Goal: Task Accomplishment & Management: Complete application form

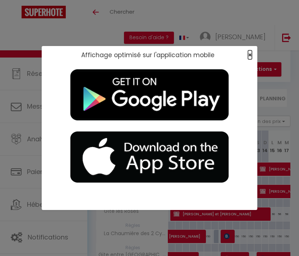
click at [249, 55] on span "×" at bounding box center [250, 54] width 4 height 9
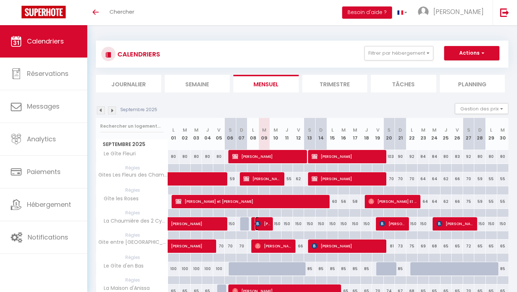
click at [264, 224] on span "[PERSON_NAME]" at bounding box center [262, 224] width 15 height 14
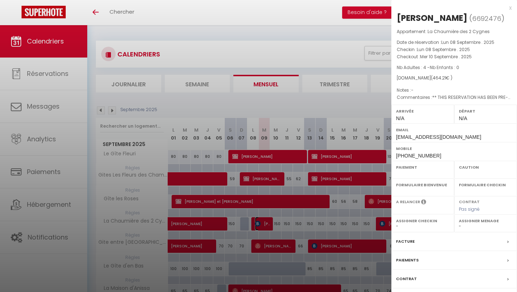
select select "OK"
select select "0"
select select "1"
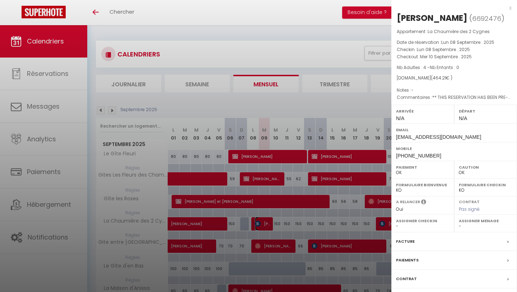
select select
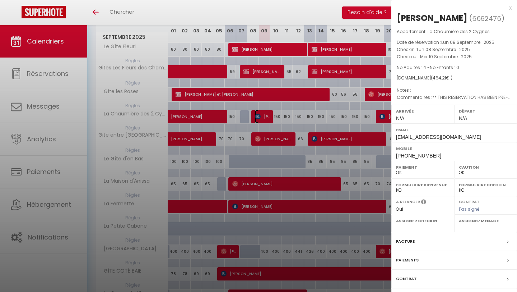
scroll to position [106, 0]
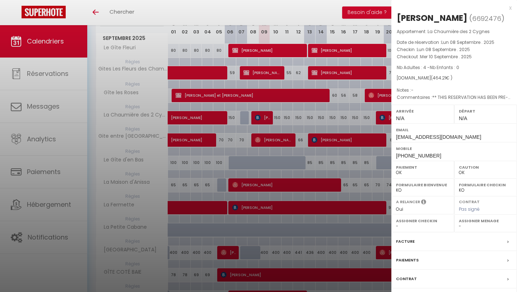
click at [299, 251] on div "Facture" at bounding box center [455, 241] width 126 height 19
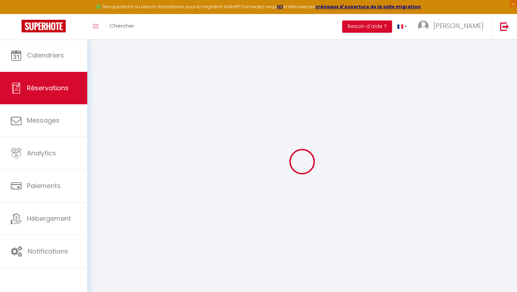
select select "cleaning"
select select "taxes"
select select
checkbox input "false"
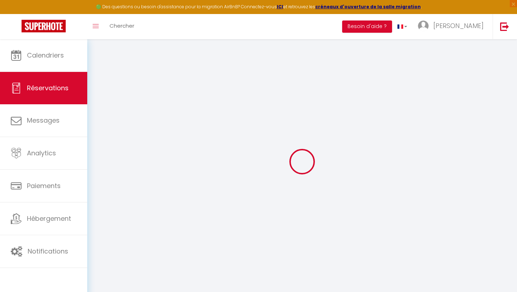
type textarea "** THIS RESERVATION HAS BEEN PRE-PAID ** BOOKING NOTE : Payment charge is EUR 6…"
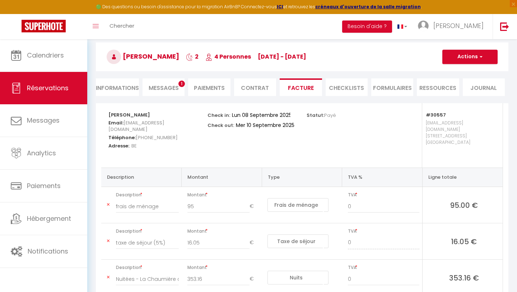
scroll to position [22, 0]
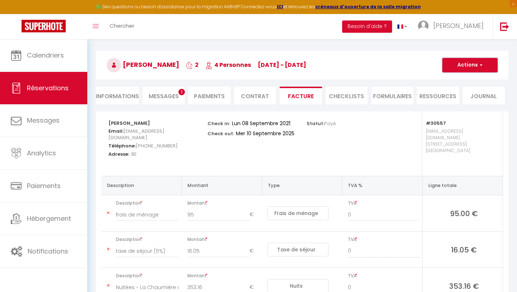
click at [299, 61] on button "Actions" at bounding box center [470, 65] width 55 height 14
click at [299, 74] on h3 "[PERSON_NAME] 2 4 Personnes [DATE] - [DATE]" at bounding box center [302, 65] width 413 height 29
click at [119, 94] on li "Informations" at bounding box center [117, 96] width 43 height 18
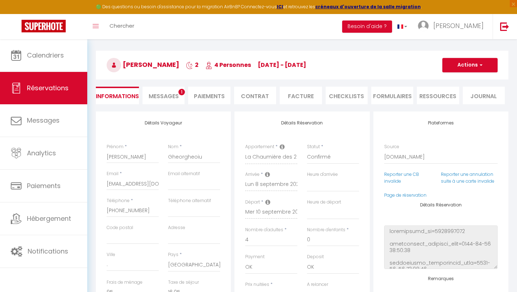
select select
click at [299, 65] on button "Actions" at bounding box center [470, 65] width 55 height 14
click at [299, 88] on link "Dupliquer" at bounding box center [463, 90] width 57 height 9
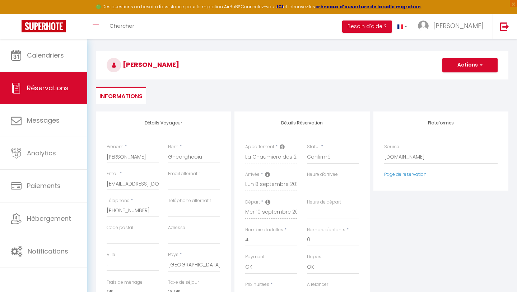
type input "0"
select select
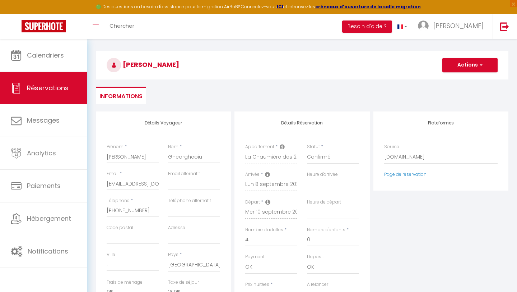
select select
type input "Invalid Dateundefined"
select select
checkbox input "false"
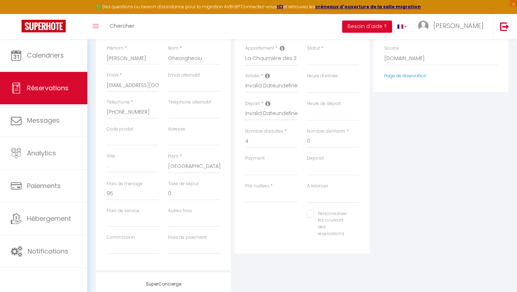
scroll to position [118, 0]
click at [125, 197] on input "95" at bounding box center [133, 195] width 52 height 13
type input "9"
select select
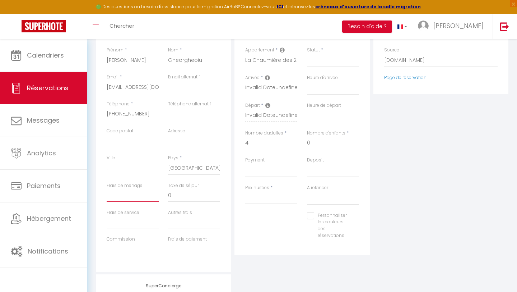
select select
checkbox input "false"
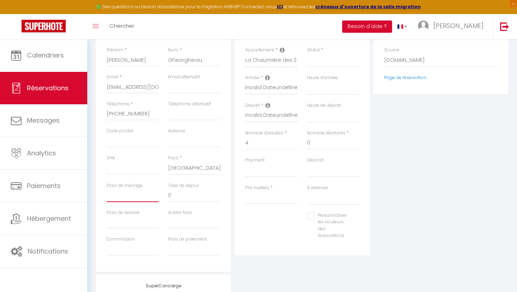
type input "0"
select select
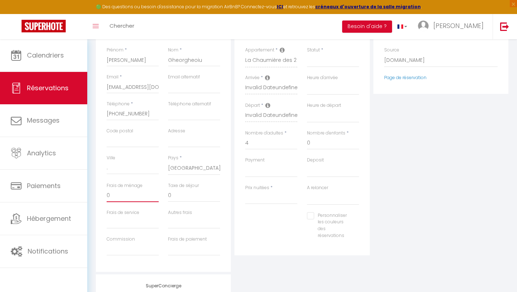
select select
checkbox input "false"
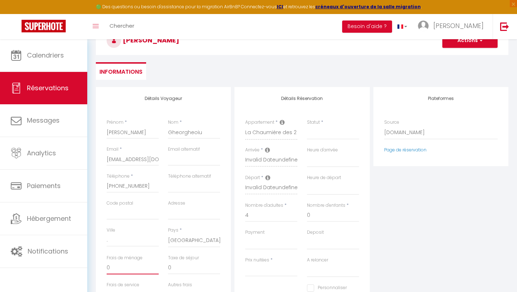
scroll to position [46, 0]
type input "0"
click at [299, 133] on select "Direct [DOMAIN_NAME] [DOMAIN_NAME] Chalet montagne Expedia Gite de [GEOGRAPHIC_…" at bounding box center [441, 133] width 114 height 14
select select "54"
select select
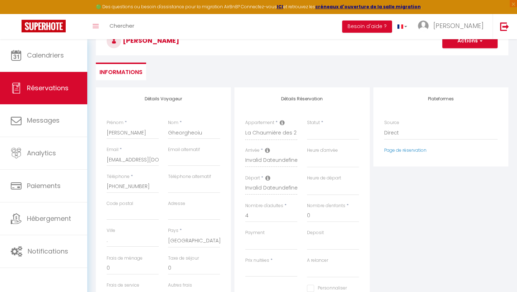
select select
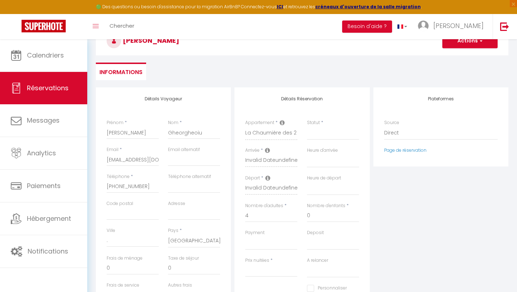
checkbox input "false"
click at [259, 161] on input "Arrivée" at bounding box center [271, 160] width 52 height 9
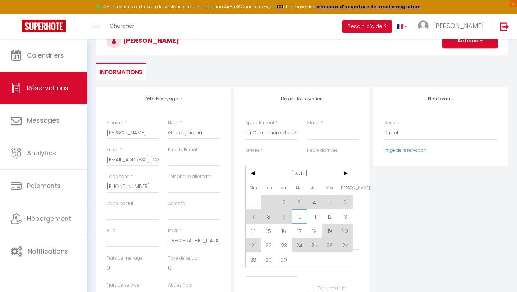
click at [296, 220] on span "10" at bounding box center [299, 216] width 15 height 14
select select
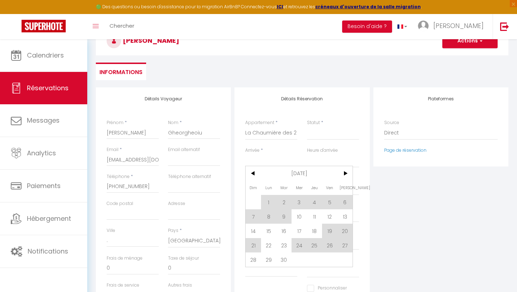
select select
checkbox input "false"
type input "Mer 10 Septembre 2025"
type input "Jeu 11 Septembre 2025"
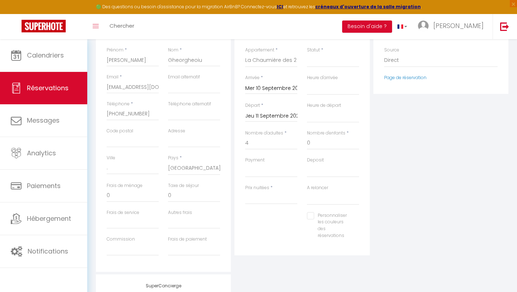
scroll to position [123, 0]
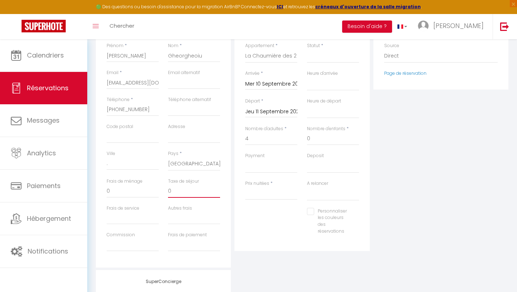
click at [184, 195] on input "0" at bounding box center [194, 191] width 52 height 13
select select
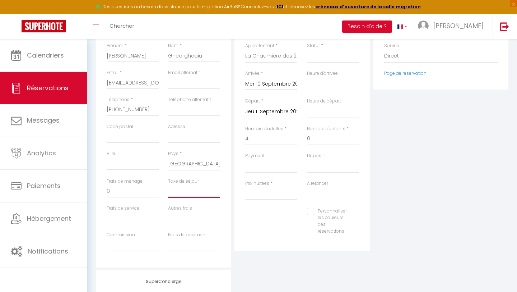
select select
checkbox input "false"
type input "7"
select select
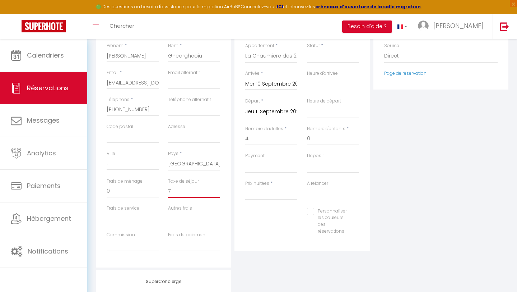
select select
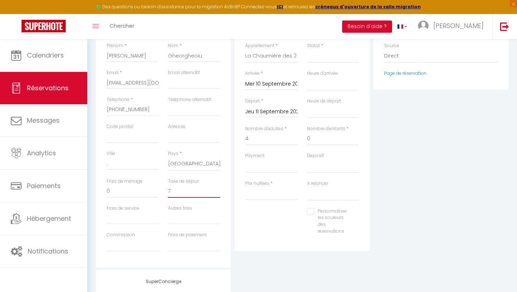
checkbox input "false"
type input "7,"
select select
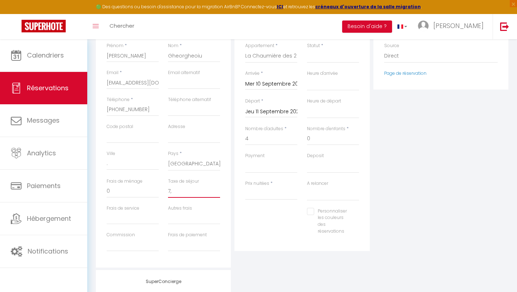
select select
checkbox input "false"
type input "7,5"
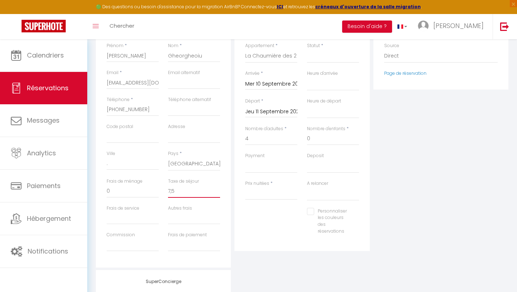
select select
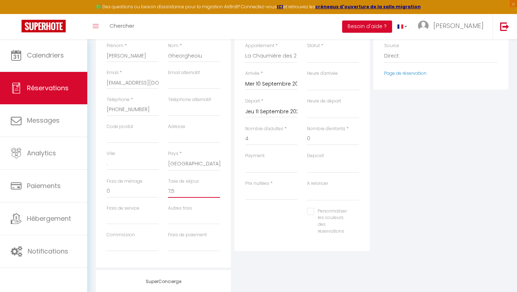
select select
checkbox input "false"
type input "7,5"
click at [249, 199] on input "Prix nuitées" at bounding box center [271, 193] width 52 height 13
type input "1"
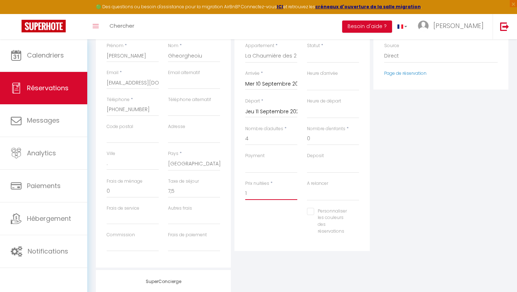
select select
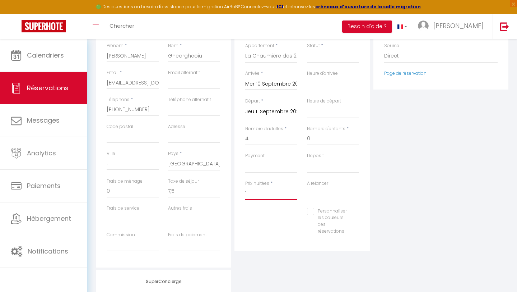
select select
checkbox input "false"
type input "15"
select select
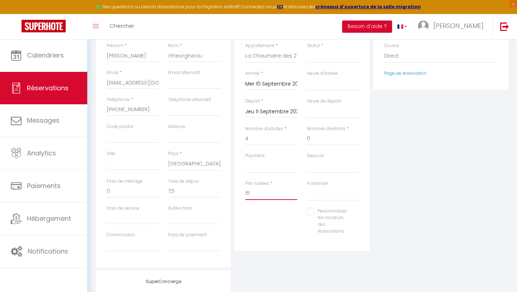
select select
checkbox input "false"
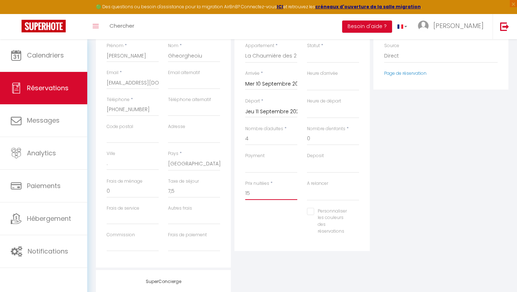
type input "159"
select select
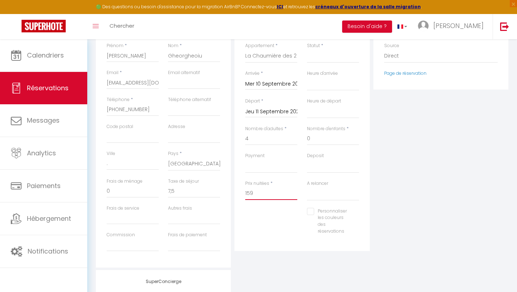
select select
checkbox input "false"
type input "15"
select select
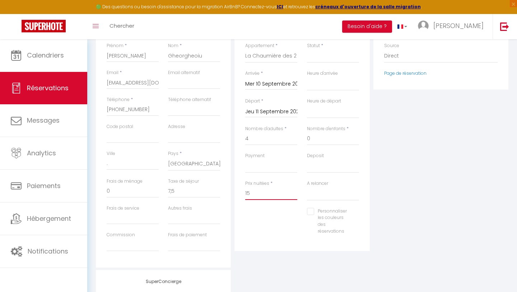
select select
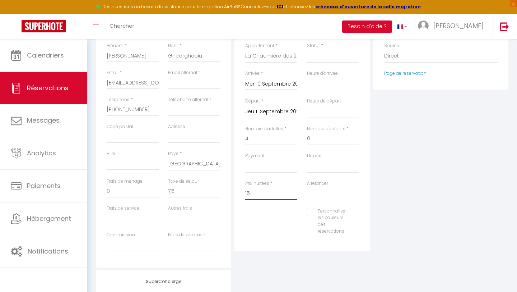
checkbox input "false"
type input "158"
select select
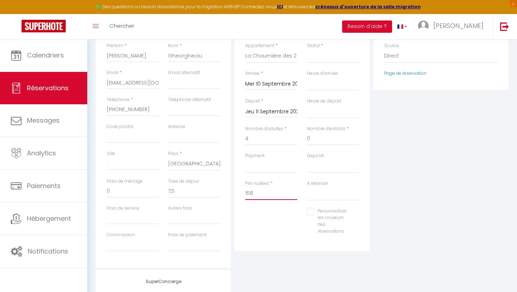
select select
checkbox input "false"
type input "158"
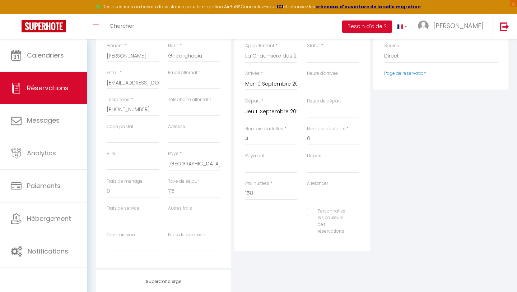
type input "0"
select select
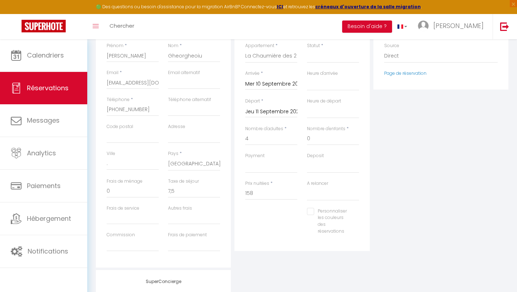
select select
checkbox input "false"
click at [262, 233] on div "Personnaliser les couleurs des réservations #D7092E" at bounding box center [302, 225] width 123 height 34
click at [189, 192] on input "0" at bounding box center [194, 191] width 52 height 13
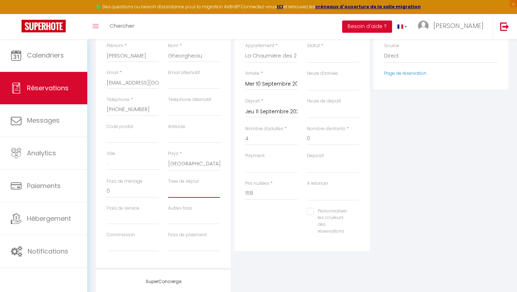
select select
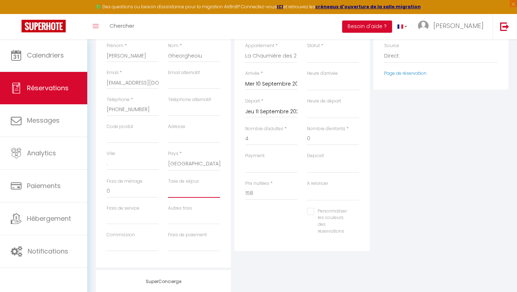
select select
checkbox input "false"
type input "7"
select select
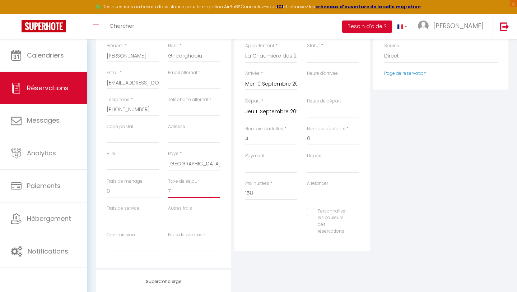
select select
checkbox input "false"
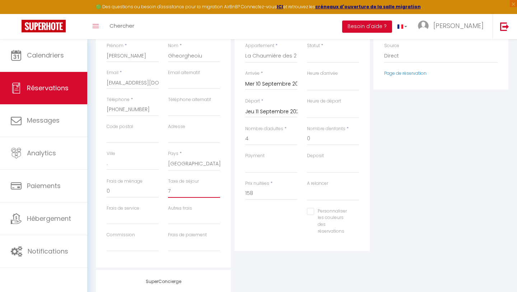
type input "7,"
select select
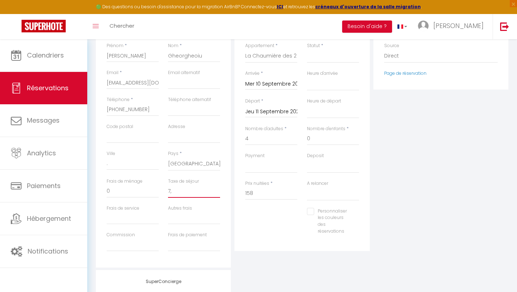
select select
checkbox input "false"
type input "7,5"
select select
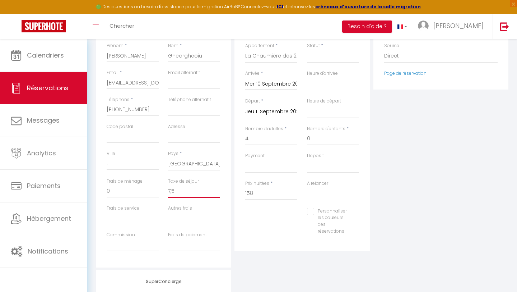
select select
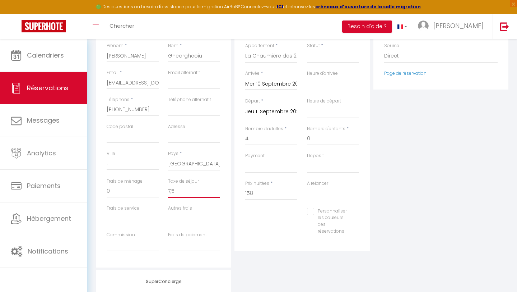
checkbox input "false"
click at [269, 226] on div "Personnaliser les couleurs des réservations #D7092E" at bounding box center [302, 225] width 123 height 34
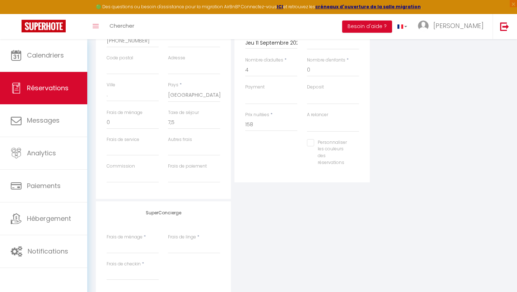
scroll to position [189, 0]
click at [172, 124] on input "7,5" at bounding box center [194, 124] width 52 height 13
type input "75"
select select
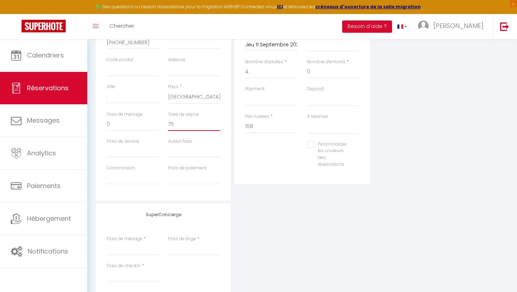
select select
checkbox input "false"
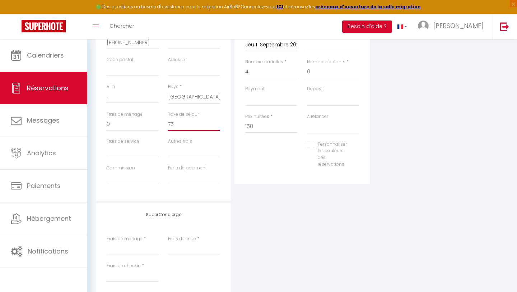
type input "7.5"
select select
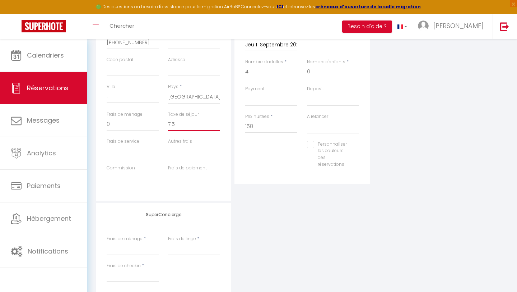
select select
checkbox input "false"
type input "7.5"
click at [284, 215] on div "SuperConcierge Frais de ménage * Frais de linge * Frais de checkin *" at bounding box center [302, 250] width 416 height 95
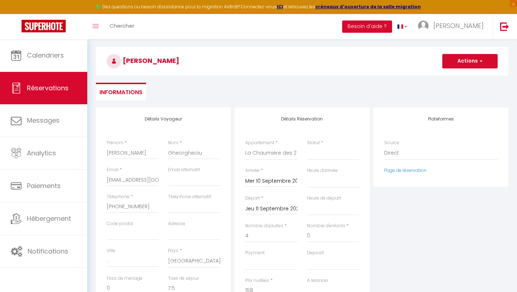
scroll to position [7, 0]
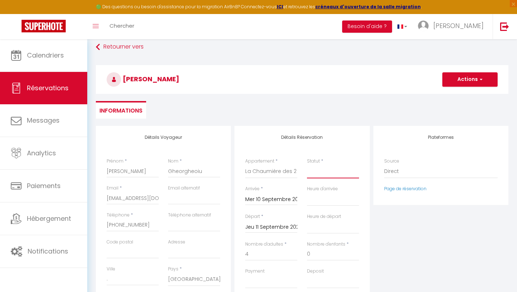
click at [299, 170] on select "Confirmé Non Confirmé [PERSON_NAME] par le voyageur No Show Request" at bounding box center [333, 172] width 52 height 14
select select "1"
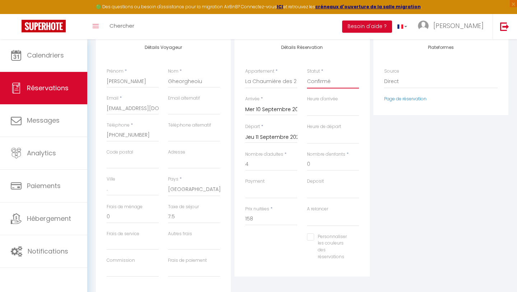
scroll to position [0, 0]
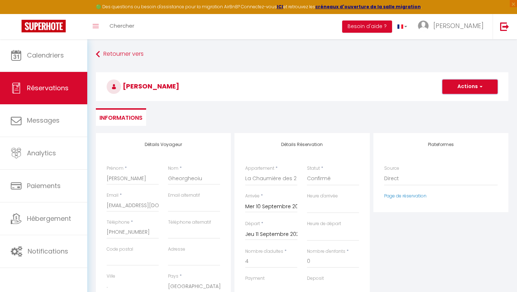
click at [299, 87] on button "Actions" at bounding box center [470, 86] width 55 height 14
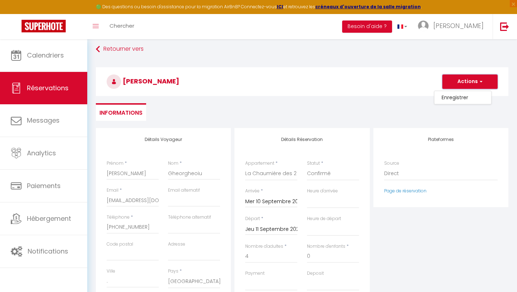
scroll to position [4, 0]
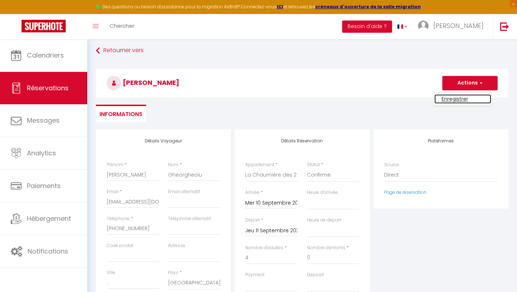
click at [299, 101] on link "Enregistrer" at bounding box center [463, 98] width 57 height 9
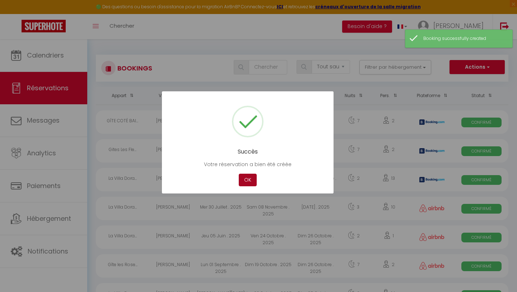
click at [245, 179] on button "OK" at bounding box center [248, 180] width 18 height 13
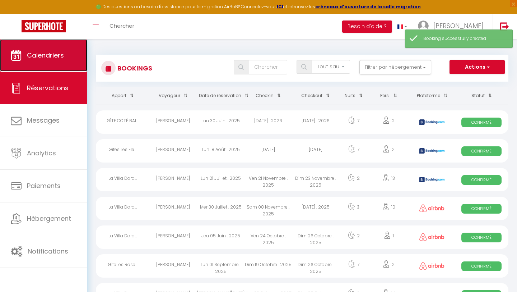
click at [51, 49] on link "Calendriers" at bounding box center [43, 55] width 87 height 32
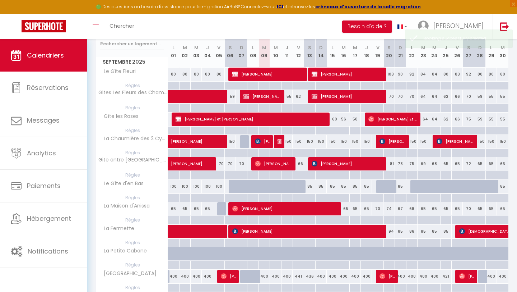
scroll to position [96, 0]
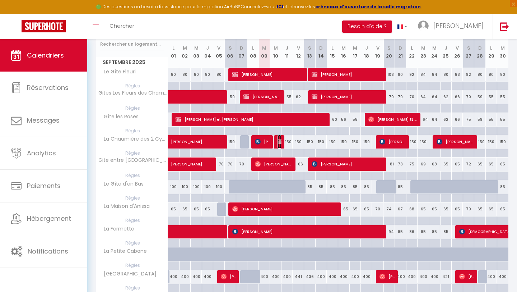
click at [278, 143] on img at bounding box center [281, 142] width 6 height 6
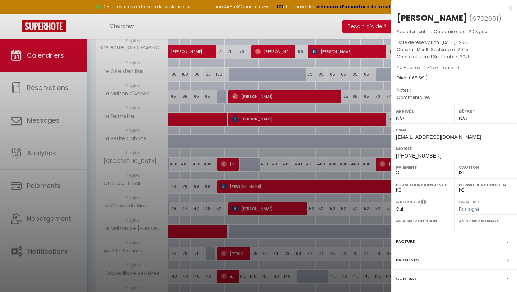
scroll to position [328, 0]
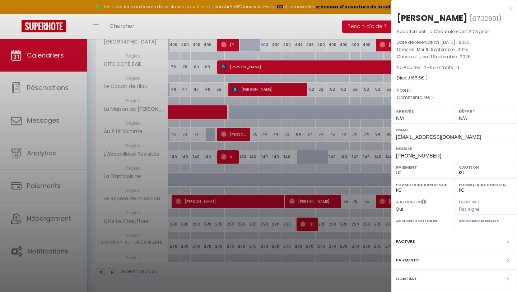
click at [299, 255] on div "Paiements" at bounding box center [455, 260] width 126 height 19
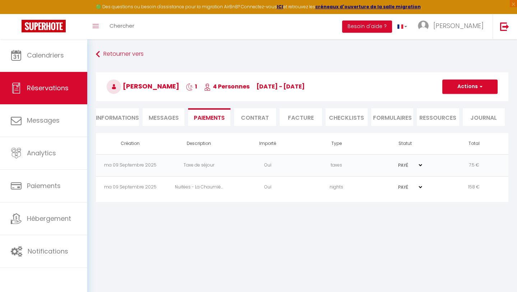
click at [171, 118] on span "Messages" at bounding box center [164, 118] width 30 height 8
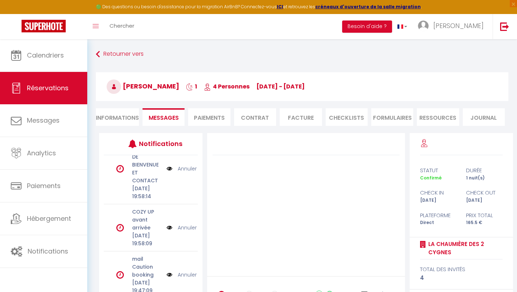
scroll to position [738, 0]
click at [188, 223] on link "Annuler" at bounding box center [187, 227] width 19 height 8
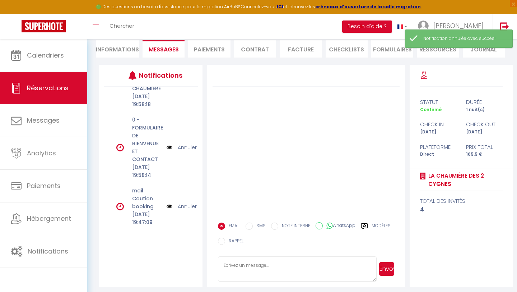
scroll to position [66, 0]
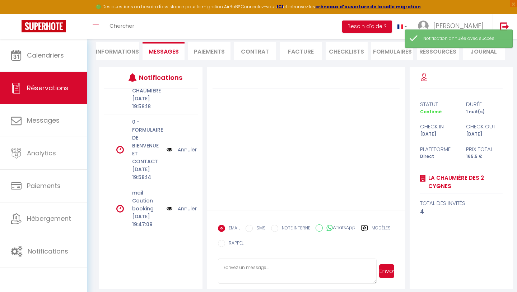
click at [183, 204] on link "Annuler" at bounding box center [187, 208] width 19 height 8
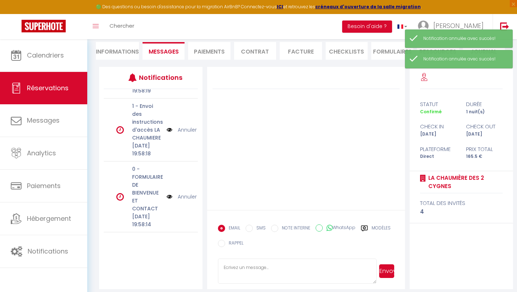
click at [188, 194] on link "Annuler" at bounding box center [187, 197] width 19 height 8
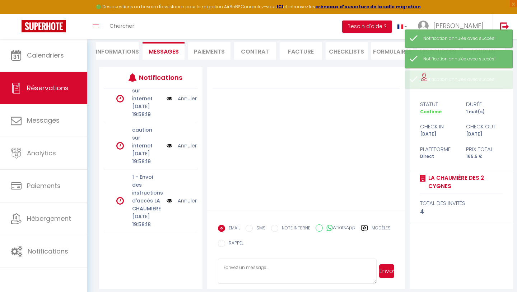
click at [185, 142] on link "Annuler" at bounding box center [187, 146] width 19 height 8
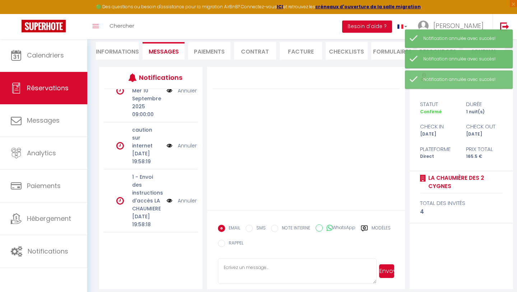
click at [185, 142] on link "Annuler" at bounding box center [187, 146] width 19 height 8
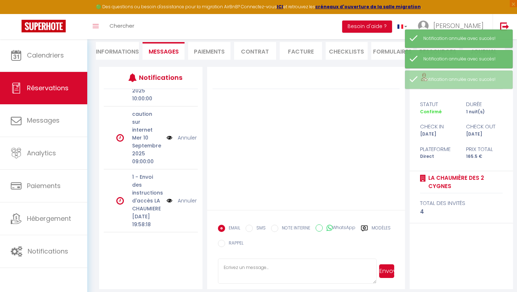
scroll to position [415, 0]
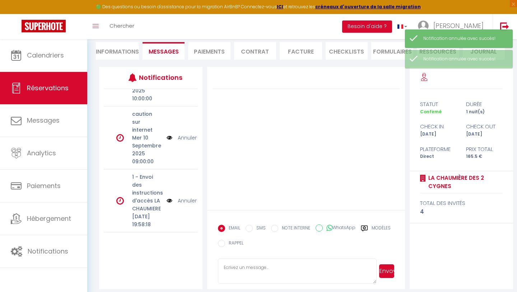
click at [192, 197] on link "Annuler" at bounding box center [187, 201] width 19 height 8
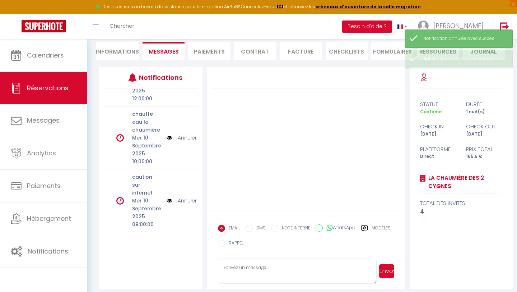
scroll to position [337, 0]
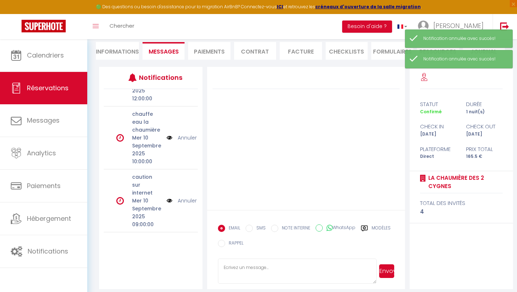
click at [184, 142] on link "Annuler" at bounding box center [187, 138] width 19 height 8
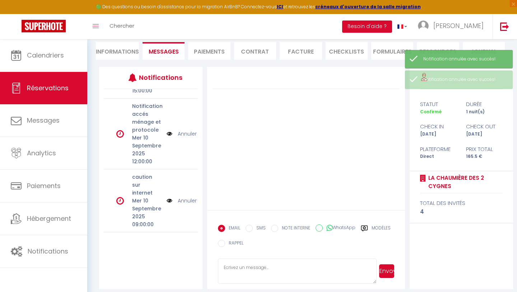
scroll to position [274, 0]
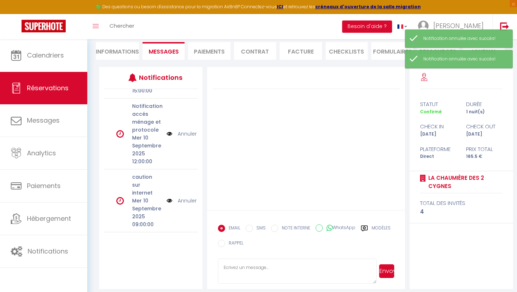
click at [188, 202] on link "Annuler" at bounding box center [187, 201] width 19 height 8
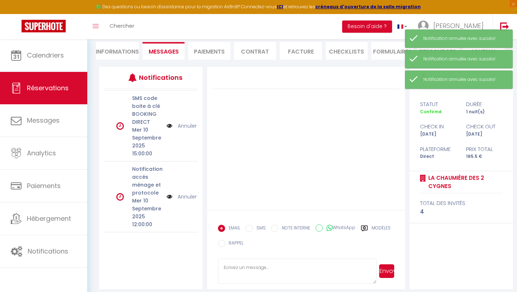
scroll to position [183, 0]
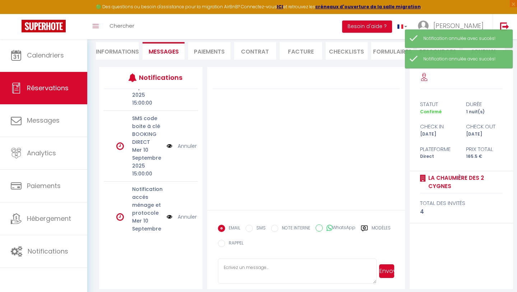
click at [187, 150] on link "Annuler" at bounding box center [187, 146] width 19 height 8
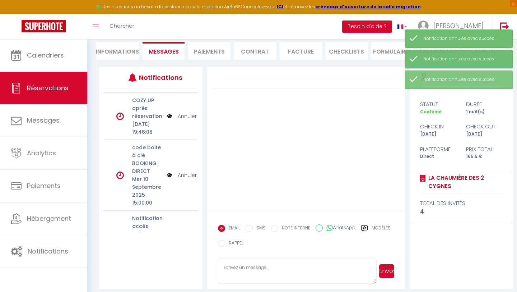
scroll to position [82, 0]
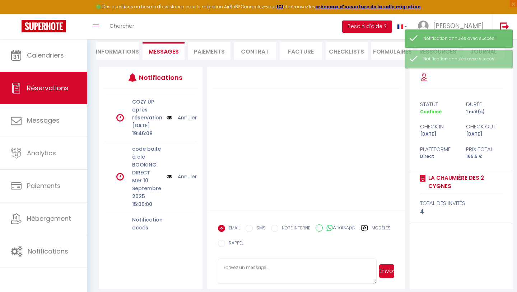
click at [188, 180] on link "Annuler" at bounding box center [187, 176] width 19 height 8
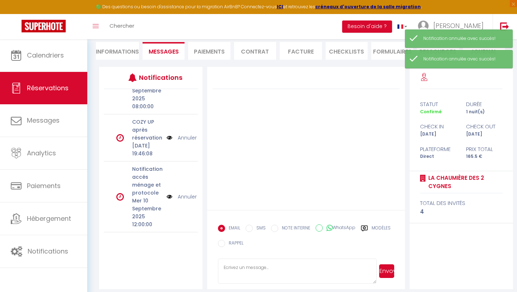
click at [187, 134] on link "Annuler" at bounding box center [187, 138] width 19 height 8
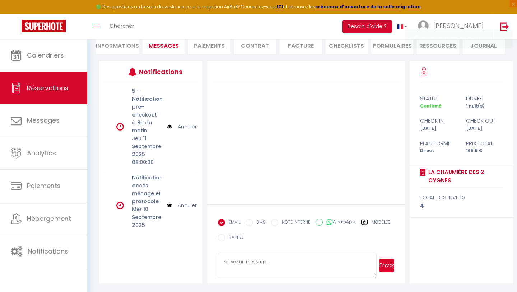
scroll to position [0, 0]
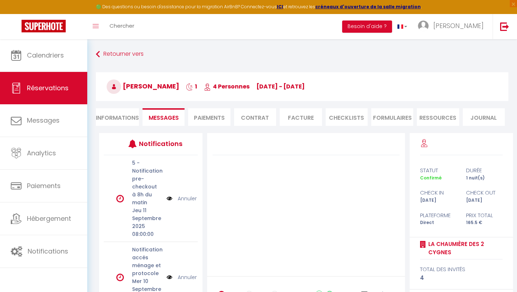
click at [124, 121] on li "Informations" at bounding box center [117, 117] width 43 height 18
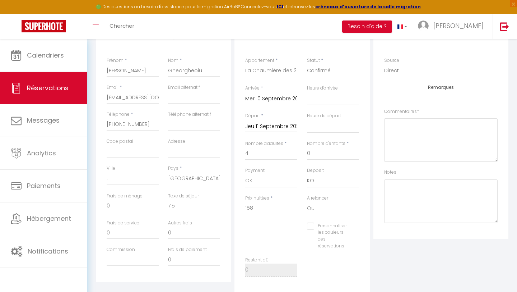
scroll to position [106, 0]
click at [299, 184] on select "OK KO" at bounding box center [333, 183] width 52 height 14
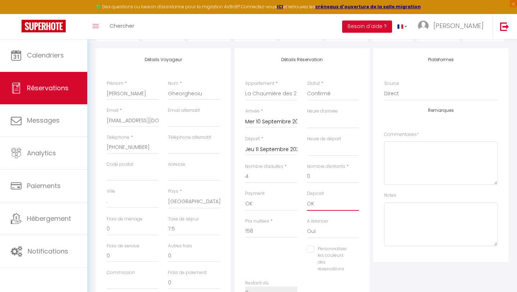
scroll to position [0, 0]
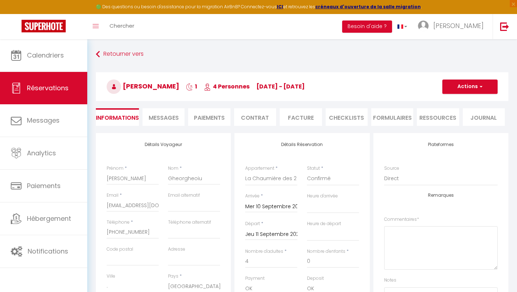
click at [255, 119] on li "Contrat" at bounding box center [255, 117] width 42 height 18
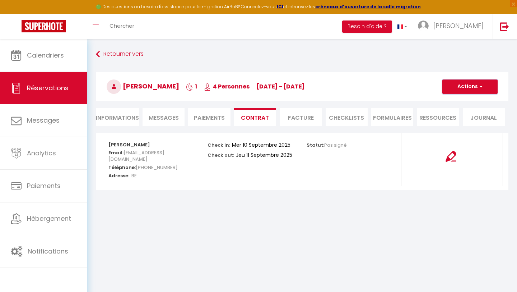
click at [299, 84] on button "Actions" at bounding box center [470, 86] width 55 height 14
click at [299, 102] on link "Voir le contrat" at bounding box center [465, 102] width 60 height 9
click at [299, 84] on button "Actions" at bounding box center [470, 86] width 55 height 14
click at [299, 112] on link "Envoyer le contrat" at bounding box center [465, 111] width 60 height 9
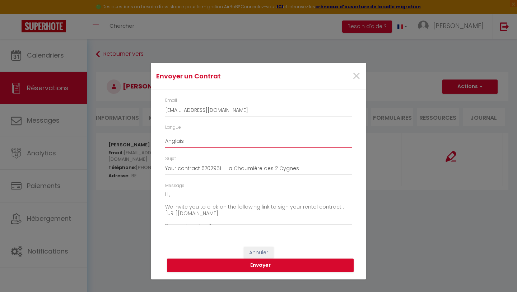
click at [205, 143] on select "Anglais Français Espagnol Portugais" at bounding box center [258, 141] width 187 height 14
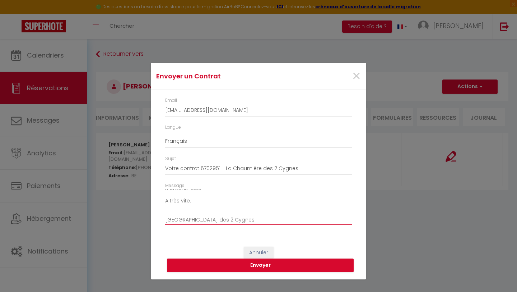
click at [180, 215] on textarea "Bonjour, Nous vous invitons à cliquer sur le lien suivant pour signer votre con…" at bounding box center [258, 207] width 187 height 36
click at [197, 206] on textarea "Bonjour, Nous vous invitons à cliquer sur le lien suivant pour signer votre con…" at bounding box center [258, 207] width 187 height 36
click at [220, 255] on button "Envoyer" at bounding box center [260, 265] width 187 height 14
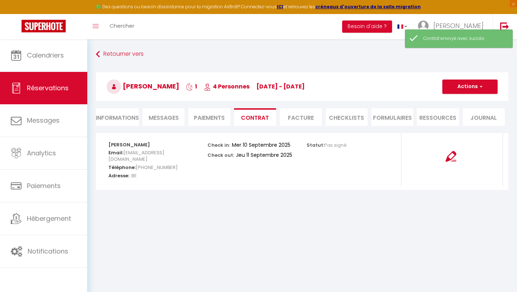
click at [212, 119] on li "Paiements" at bounding box center [209, 117] width 42 height 18
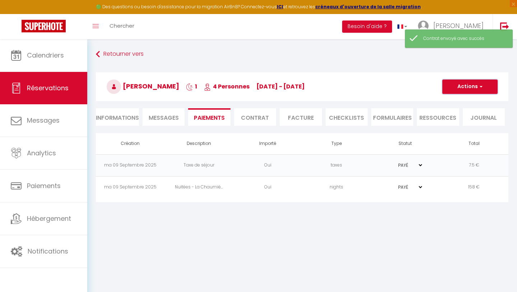
click at [299, 90] on button "Actions" at bounding box center [470, 86] width 55 height 14
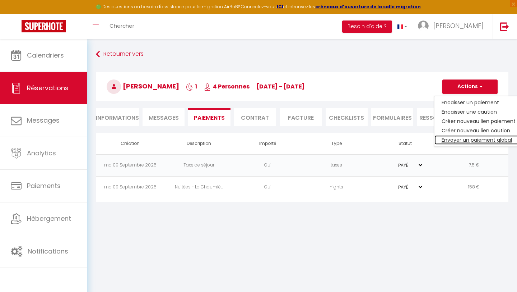
click at [299, 141] on link "Envoyer un paiement global" at bounding box center [479, 139] width 88 height 9
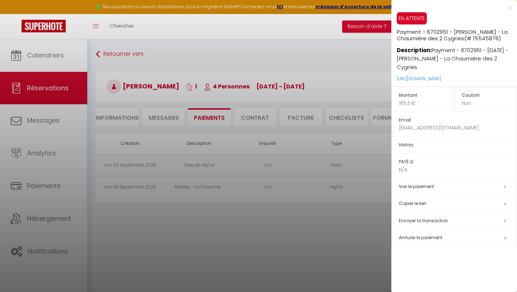
click at [299, 250] on div at bounding box center [258, 146] width 517 height 292
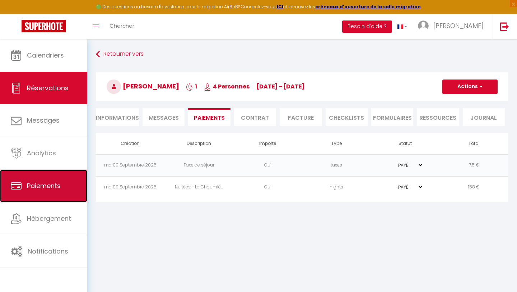
click at [51, 193] on link "Paiements" at bounding box center [43, 186] width 87 height 32
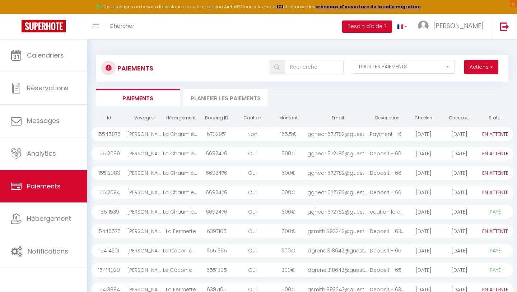
click at [299, 133] on div "ggheor.672782@guest...." at bounding box center [337, 134] width 63 height 14
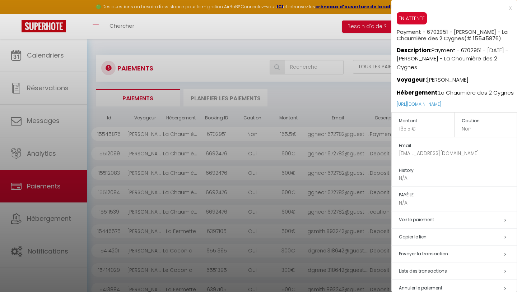
scroll to position [14, 0]
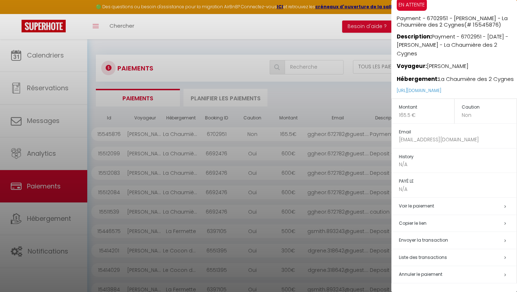
click at [299, 100] on div at bounding box center [258, 146] width 517 height 292
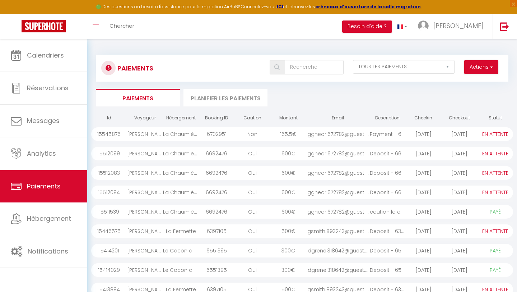
click at [299, 138] on div "[DATE]" at bounding box center [424, 134] width 36 height 14
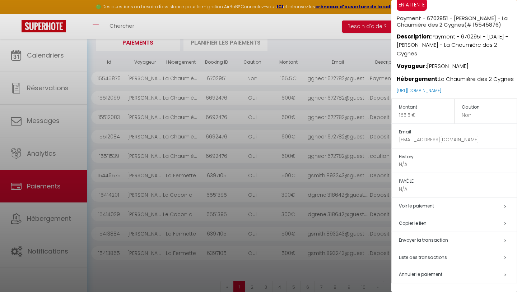
scroll to position [54, 0]
click at [299, 206] on link "Voir le paiement" at bounding box center [416, 206] width 35 height 6
click at [299, 255] on span "Liste des transactions" at bounding box center [423, 257] width 48 height 6
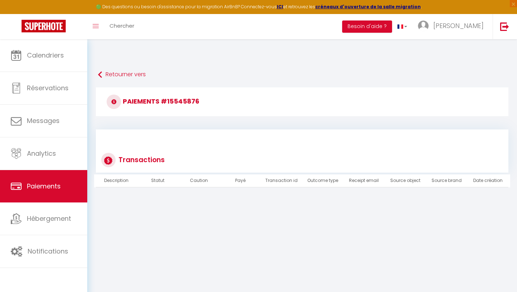
scroll to position [39, 0]
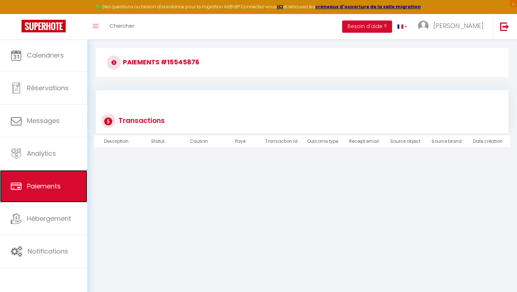
click at [54, 177] on link "Paiements" at bounding box center [43, 186] width 87 height 32
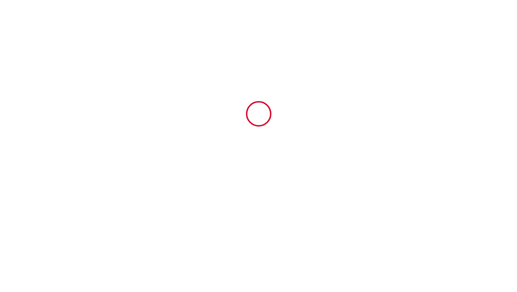
type input "6702951"
type input "La Chaumière des 2 Cygnes"
type input "15 Rue Basse de la Bouvaque"
type input "80100"
type input "Abbeville"
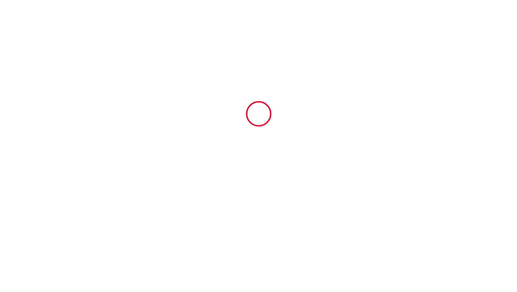
type input "France"
type input "10 Wed September 2025"
type input "11 Thu September 2025"
type input "4"
type input "0"
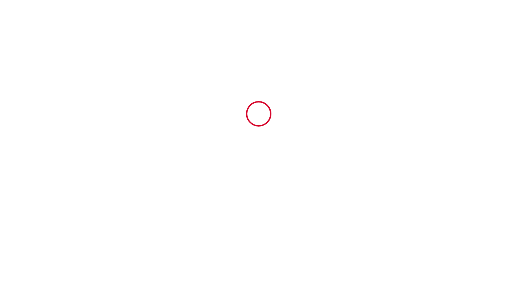
type input "600"
type input "165.5"
type input "Thierry"
type input "Josse"
type input "15 rue basse de la Bouvaque"
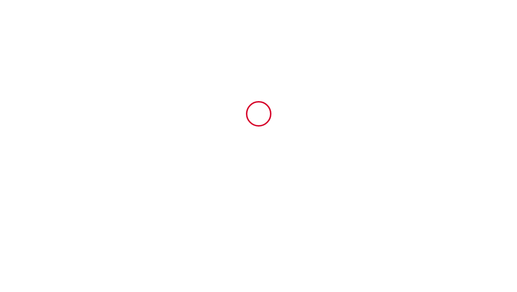
type input "80100"
type input "[GEOGRAPHIC_DATA]"
type input "[EMAIL_ADDRESS][DOMAIN_NAME]"
type input "[PERSON_NAME]"
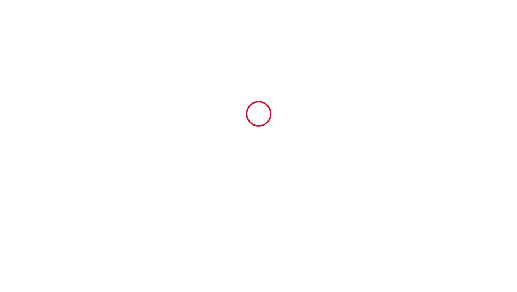
type input "Gheorgheoiu"
type input "."
type input "[EMAIL_ADDRESS][DOMAIN_NAME]"
type input "+32 489 95 84 93"
select select "BE"
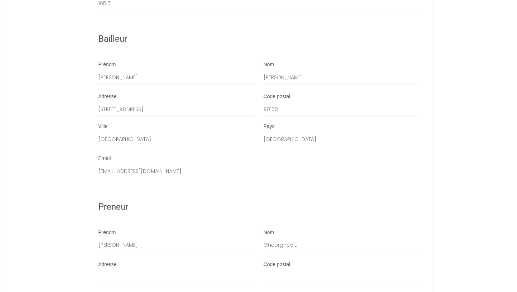
scroll to position [1142, 0]
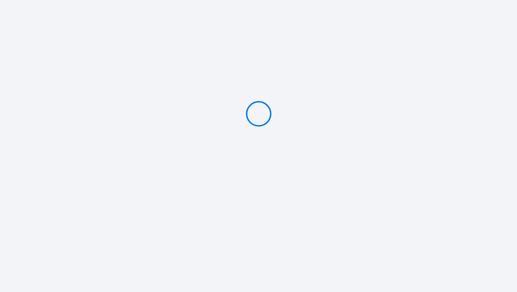
type input "PAYER 165.5 €"
